Goal: Information Seeking & Learning: Learn about a topic

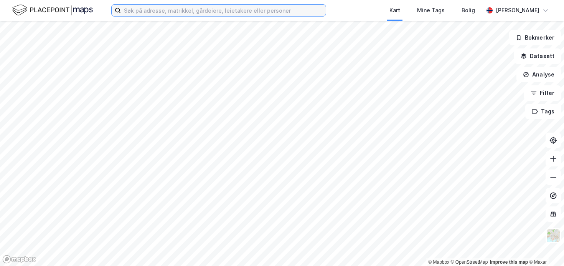
click at [155, 15] on input at bounding box center [223, 11] width 205 height 12
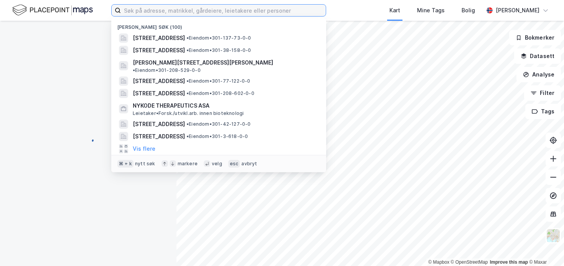
paste input "[PERSON_NAME][STREET_ADDRESS]"
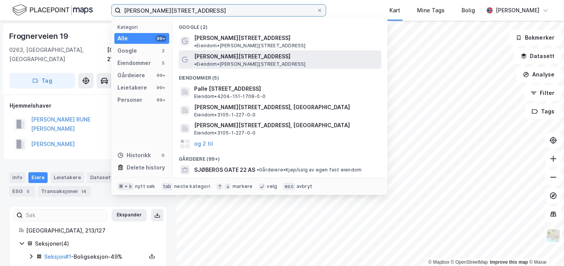
type input "[PERSON_NAME][STREET_ADDRESS]"
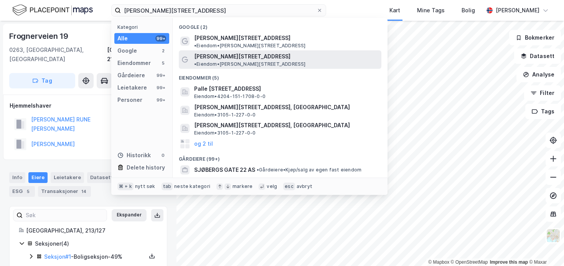
click at [196, 61] on span "•" at bounding box center [195, 64] width 2 height 6
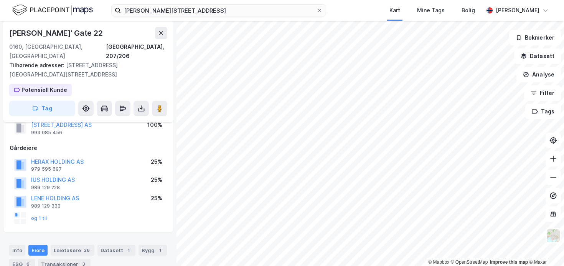
scroll to position [107, 0]
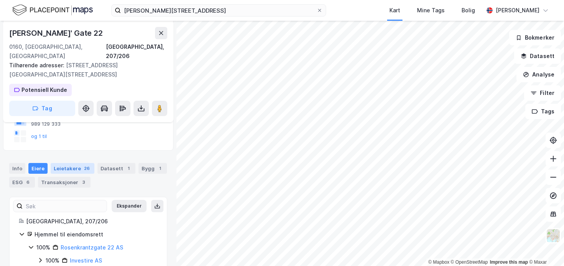
click at [72, 163] on div "Leietakere 26" at bounding box center [73, 168] width 44 height 11
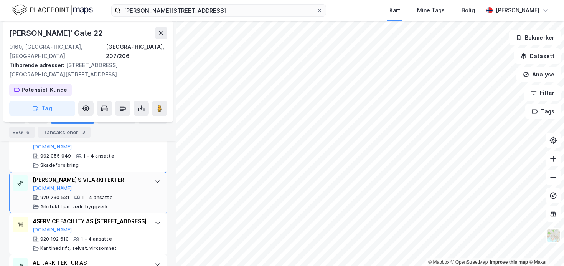
scroll to position [1012, 0]
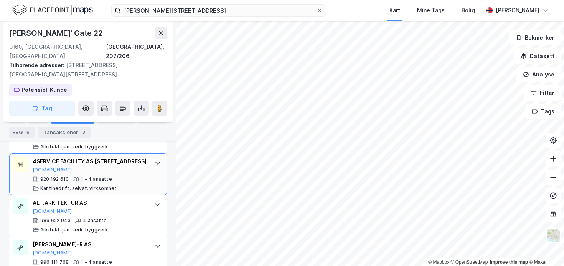
click at [155, 162] on icon at bounding box center [157, 163] width 5 height 3
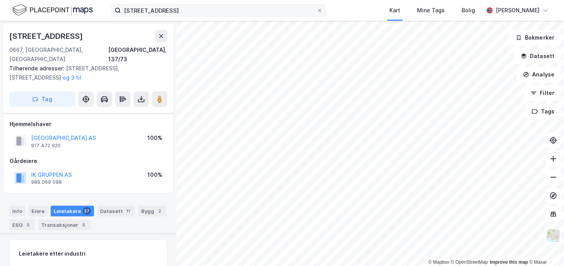
scroll to position [969, 0]
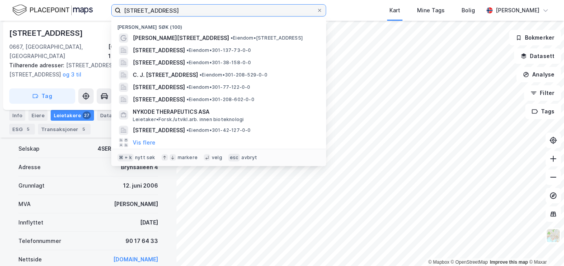
click at [244, 10] on input "[STREET_ADDRESS]" at bounding box center [219, 11] width 196 height 12
paste input "Pilestredet 33"
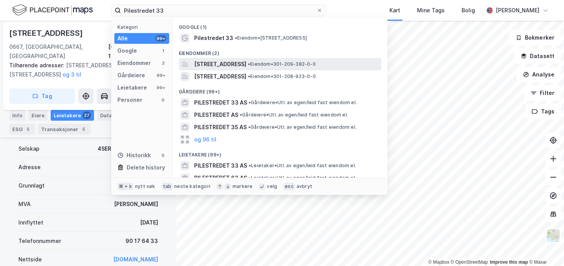
click at [246, 66] on span "[STREET_ADDRESS]" at bounding box center [220, 63] width 52 height 9
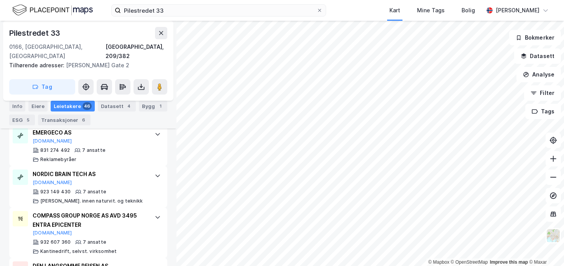
scroll to position [977, 0]
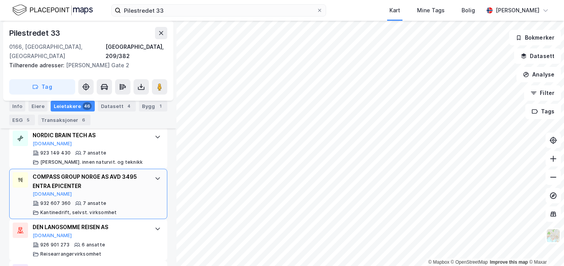
click at [155, 175] on icon at bounding box center [158, 178] width 6 height 6
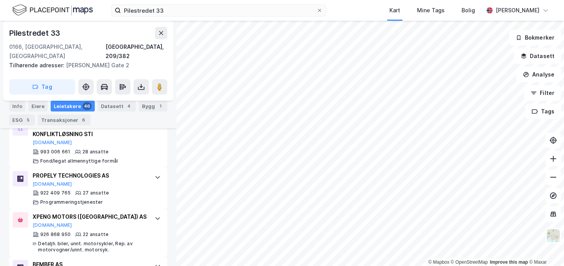
scroll to position [0, 0]
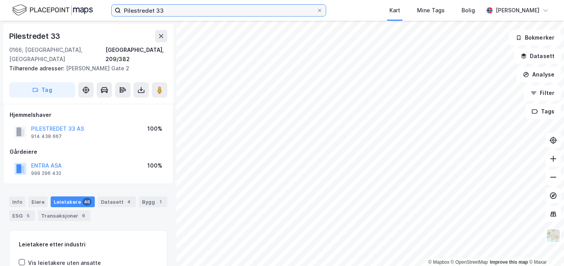
click at [166, 14] on input "Pilestredet 33" at bounding box center [219, 11] width 196 height 12
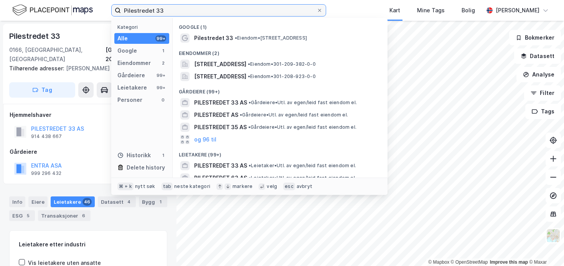
paste input "[STREET_ADDRESS]"
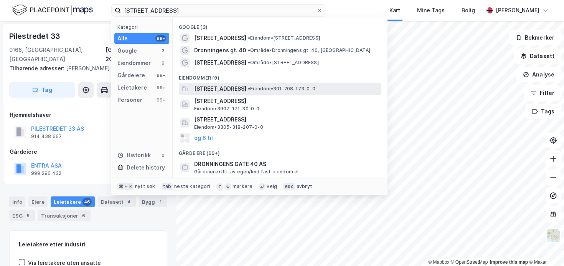
click at [246, 87] on span "[STREET_ADDRESS]" at bounding box center [220, 88] width 52 height 9
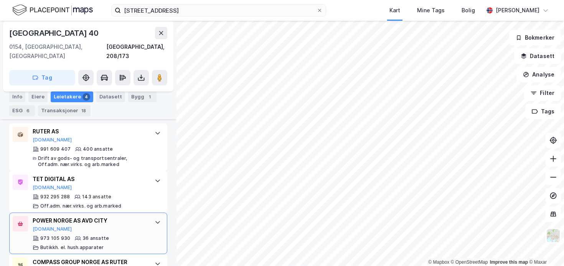
scroll to position [275, 0]
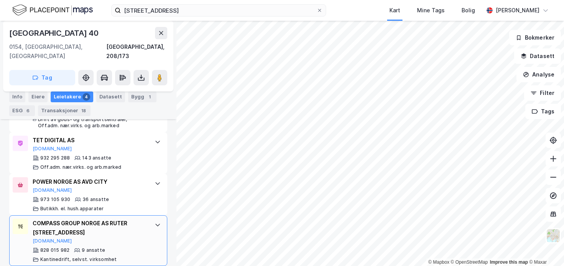
click at [152, 218] on div at bounding box center [158, 224] width 12 height 12
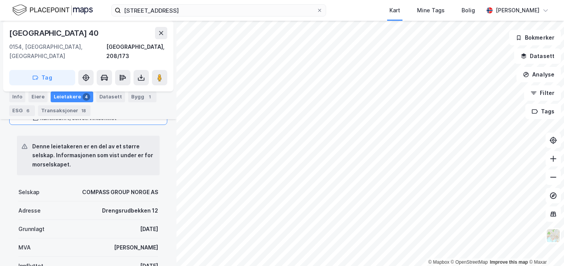
scroll to position [475, 0]
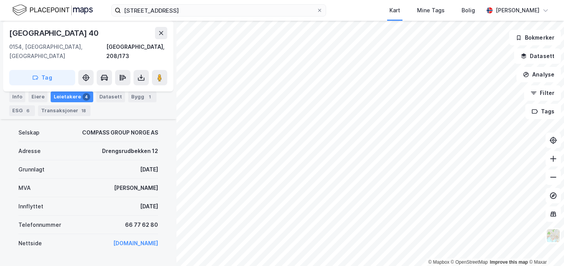
click at [194, 17] on div "[STREET_ADDRESS] Kart Mine Tags Bolig [PERSON_NAME]" at bounding box center [282, 10] width 564 height 21
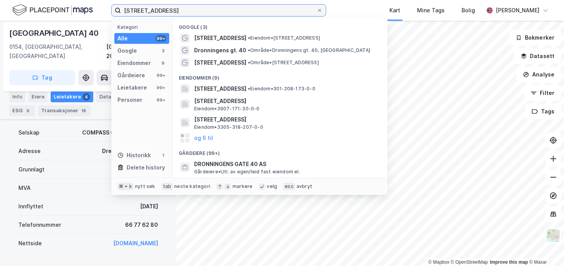
click at [197, 14] on input "[STREET_ADDRESS]" at bounding box center [219, 11] width 196 height 12
paste input "Vitaminveien 1A"
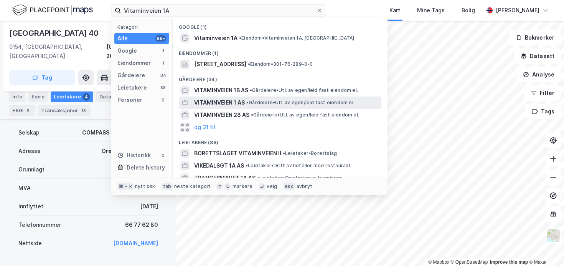
click at [284, 100] on span "• Gårdeiere • Utl. av egen/leid fast eiendom el." at bounding box center [300, 102] width 108 height 6
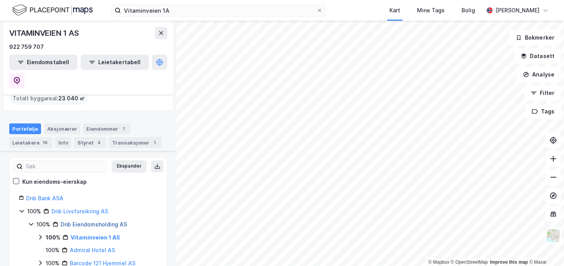
scroll to position [61, 0]
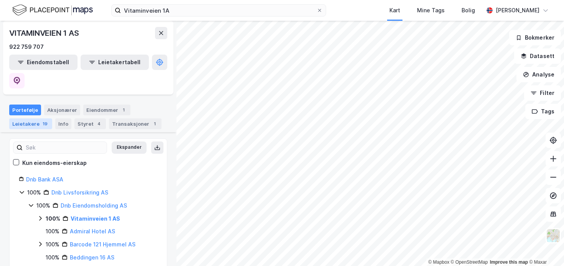
click at [41, 120] on div "19" at bounding box center [45, 124] width 8 height 8
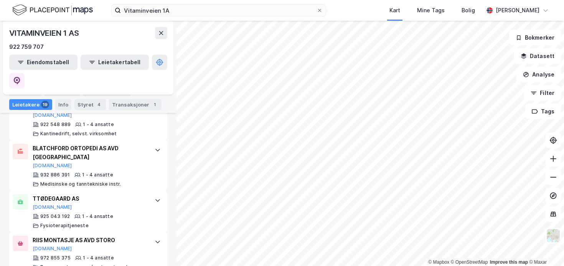
scroll to position [835, 0]
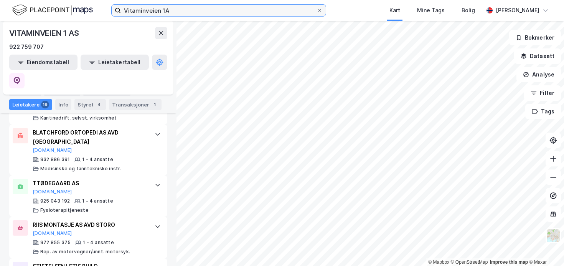
click at [190, 6] on input "Vitaminveien 1A" at bounding box center [219, 11] width 196 height 12
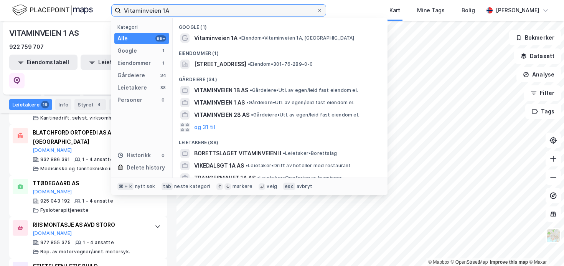
paste input "Innspurten 11D"
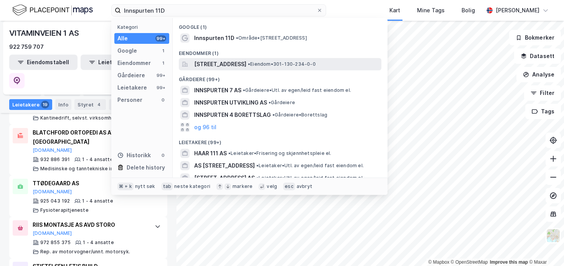
click at [246, 66] on span "[STREET_ADDRESS]" at bounding box center [220, 63] width 52 height 9
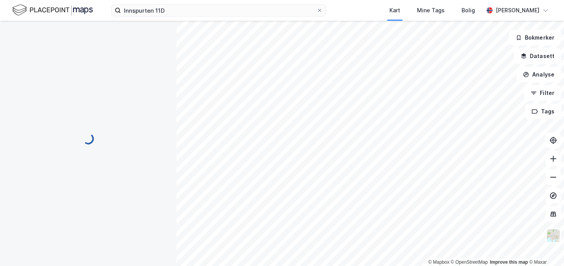
scroll to position [106, 0]
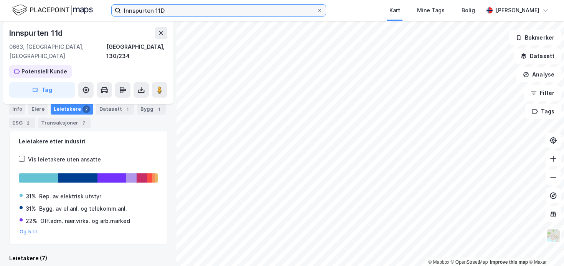
click at [171, 9] on input "Innspurten 11D" at bounding box center [219, 11] width 196 height 12
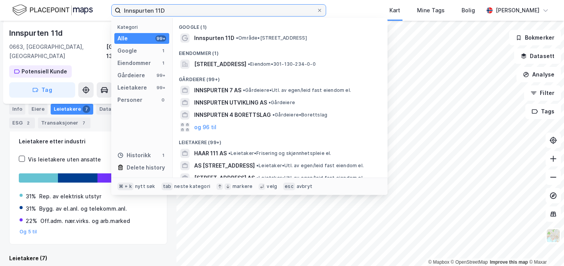
paste input "[STREET_ADDRESS]"
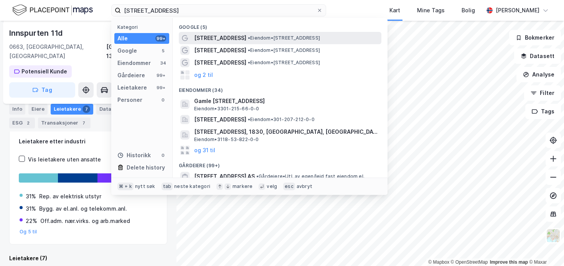
click at [248, 40] on span "• Eiendom • [STREET_ADDRESS]" at bounding box center [284, 38] width 72 height 6
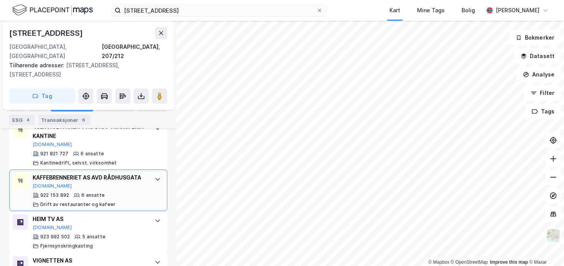
scroll to position [567, 0]
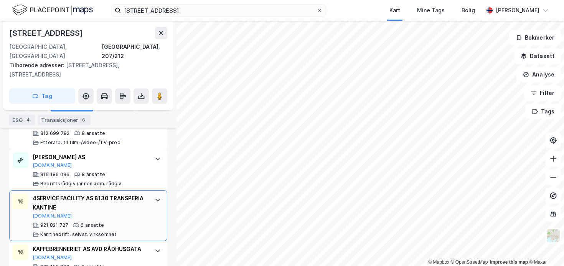
click at [139, 193] on div "4SERVICE FACILITY AS 8130 TRANSPERIA KANTINE" at bounding box center [90, 202] width 114 height 18
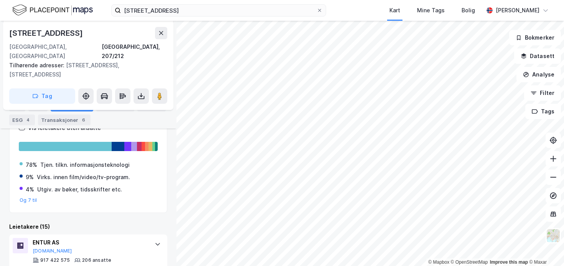
scroll to position [184, 0]
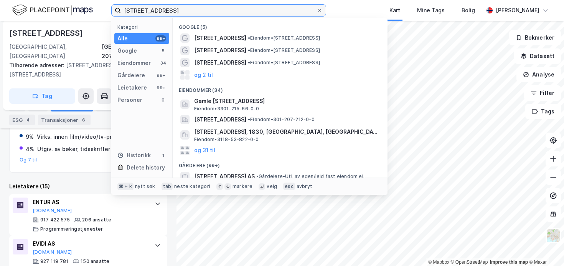
click at [152, 8] on input "[STREET_ADDRESS]" at bounding box center [219, 11] width 196 height 12
paste input "Gjerdrums vei 8"
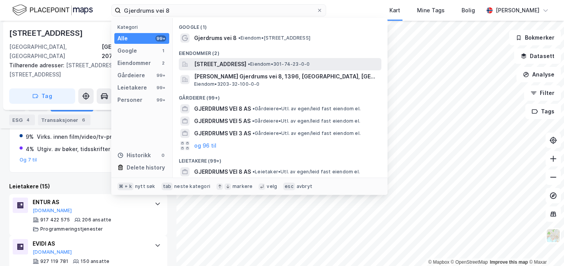
click at [246, 66] on span "[STREET_ADDRESS]" at bounding box center [220, 63] width 52 height 9
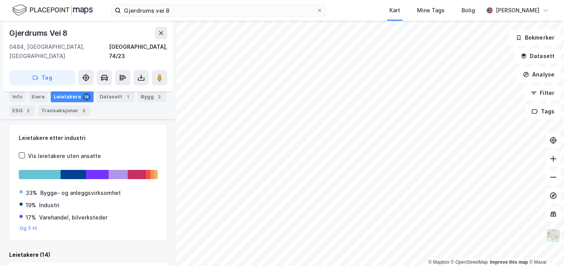
scroll to position [149, 0]
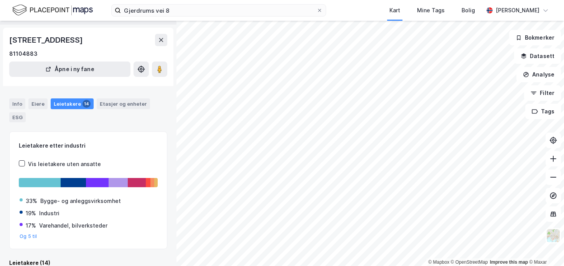
scroll to position [35, 0]
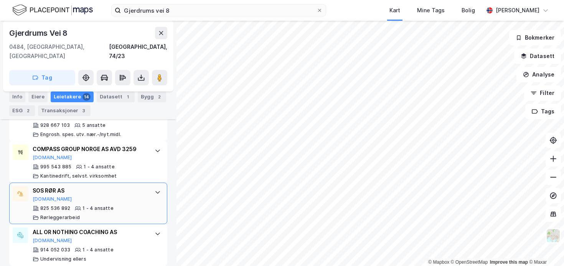
scroll to position [687, 0]
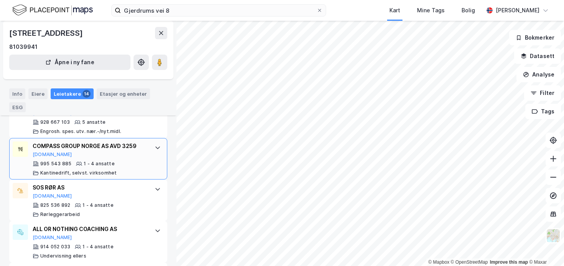
scroll to position [583, 0]
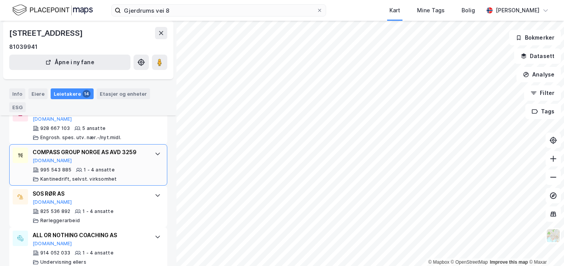
click at [155, 157] on icon at bounding box center [158, 153] width 6 height 6
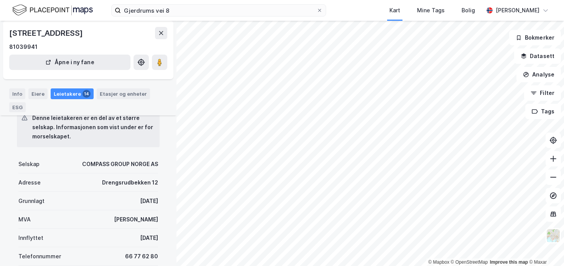
scroll to position [711, 0]
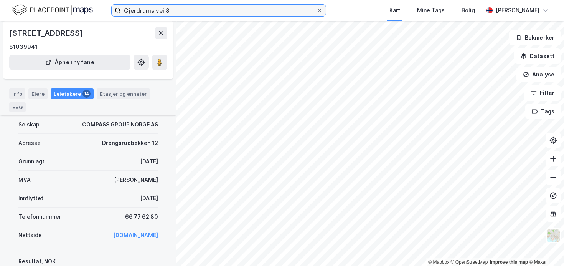
click at [159, 12] on input "Gjerdrums vei 8" at bounding box center [219, 11] width 196 height 12
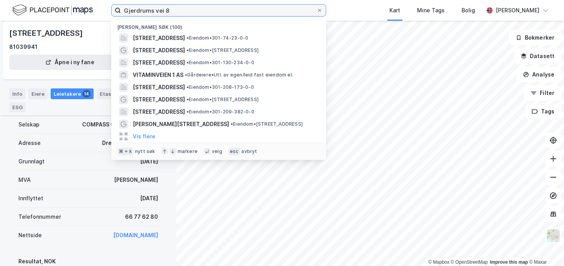
paste input "[PERSON_NAME] vei 25"
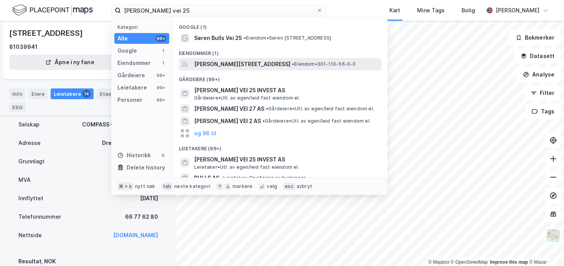
click at [242, 65] on span "[PERSON_NAME][STREET_ADDRESS]" at bounding box center [242, 63] width 96 height 9
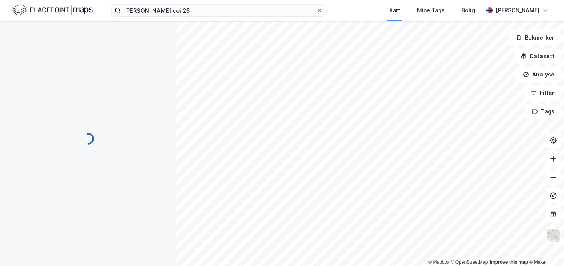
scroll to position [85, 0]
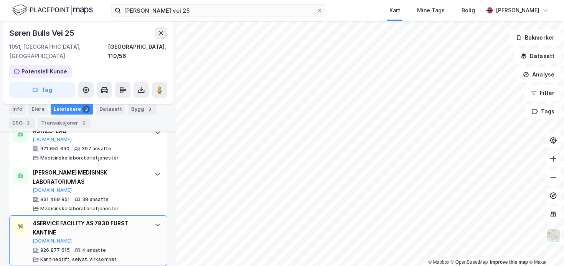
click at [123, 215] on div "4SERVICE FACILITY AS 7830 FURST KANTINE [DOMAIN_NAME] 926 877 615 4 ansatte [PE…" at bounding box center [88, 240] width 158 height 51
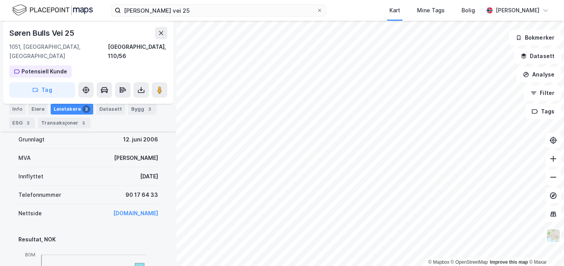
scroll to position [389, 0]
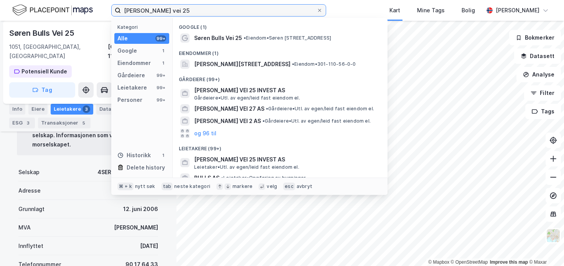
click at [203, 13] on input "[PERSON_NAME] vei 25" at bounding box center [219, 11] width 196 height 12
paste input "Pilestredet 8"
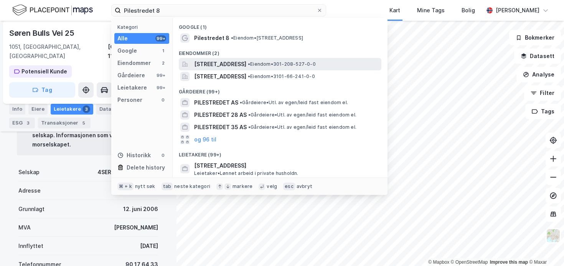
click at [226, 66] on span "[STREET_ADDRESS]" at bounding box center [220, 63] width 52 height 9
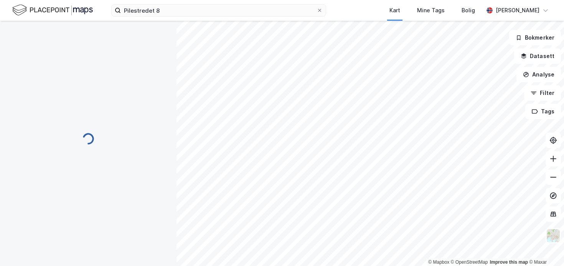
scroll to position [94, 0]
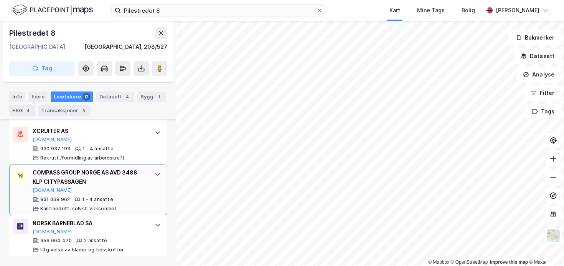
click at [134, 172] on div "COMPASS GROUP NORGE AS AVD 3488 KLP CITYPASSAGEN" at bounding box center [90, 177] width 114 height 18
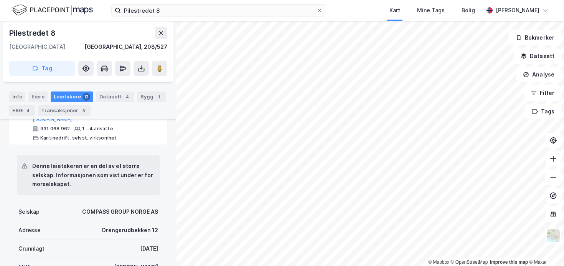
scroll to position [712, 0]
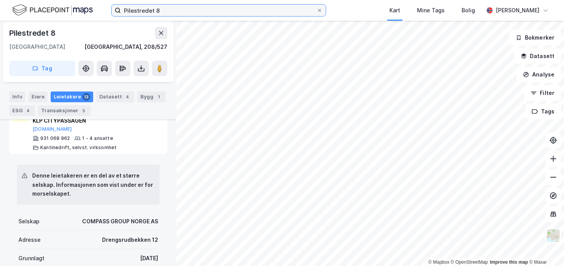
click at [182, 12] on input "Pilestredet 8" at bounding box center [219, 11] width 196 height 12
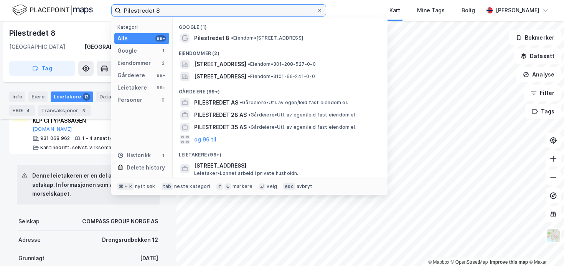
paste input "Drammensveien 211"
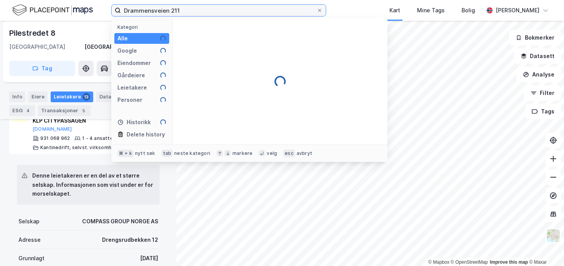
type input "Drammensveien 211"
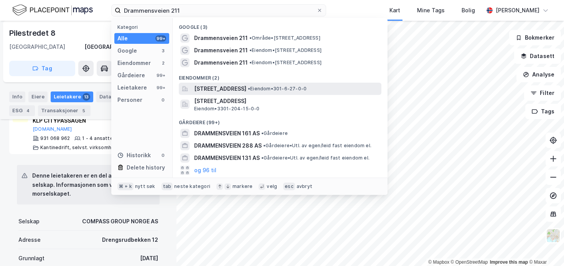
click at [246, 86] on span "[STREET_ADDRESS]" at bounding box center [220, 88] width 52 height 9
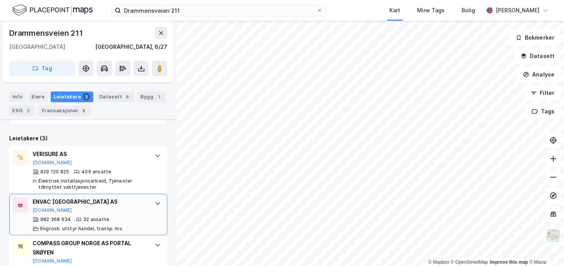
scroll to position [212, 0]
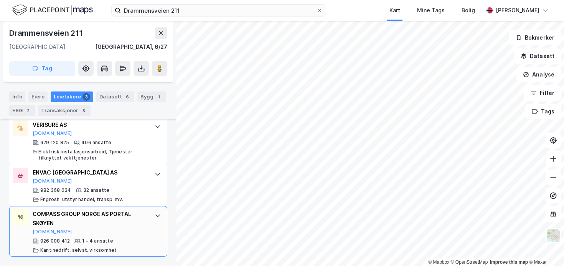
click at [116, 208] on div "COMPASS GROUP [GEOGRAPHIC_DATA] AS PORTAL SKØYEN [DOMAIN_NAME] 926 008 412 1 - …" at bounding box center [88, 231] width 158 height 51
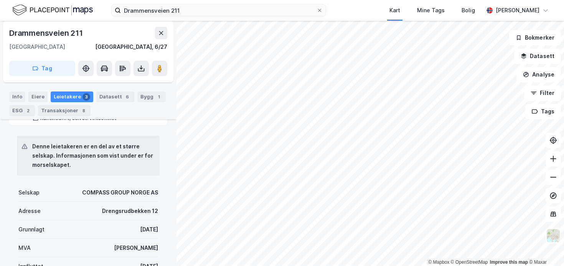
scroll to position [426, 0]
